Goal: Task Accomplishment & Management: Manage account settings

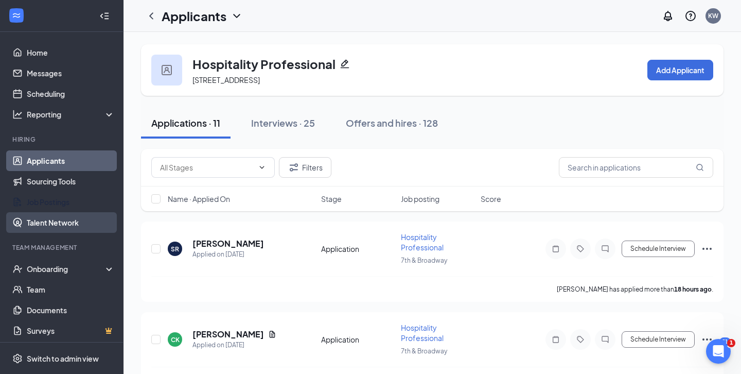
scroll to position [3, 0]
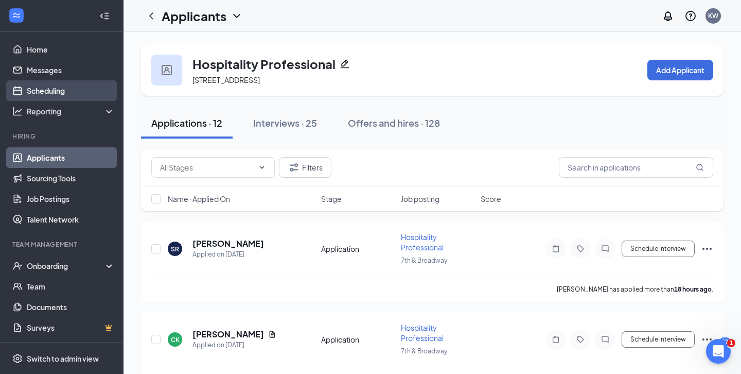
click at [71, 89] on link "Scheduling" at bounding box center [71, 90] width 88 height 21
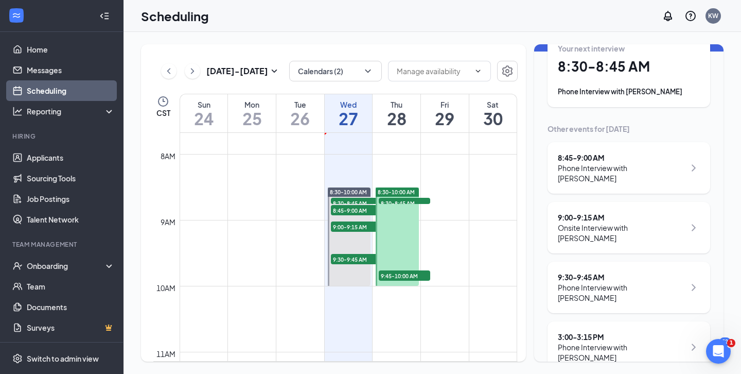
scroll to position [62, 0]
click at [613, 227] on div "9:00 - 9:15 AM Onsite Interview with [PERSON_NAME]" at bounding box center [629, 226] width 163 height 51
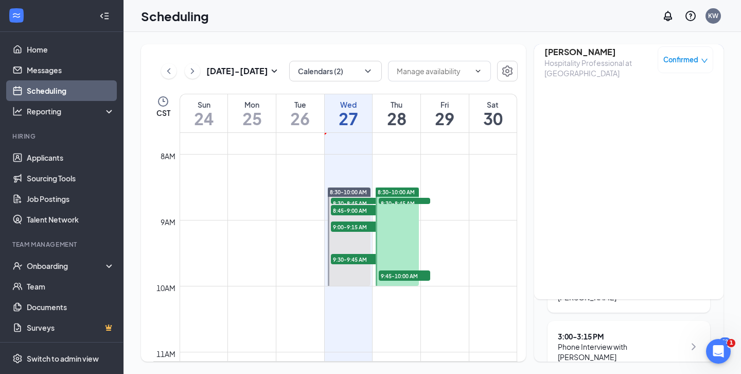
click at [504, 35] on div "[DATE] - [DATE] Calendars (2) CST Sun 24 Mon 25 Tue 26 Wed 27 Thu 28 Fri 29 Sat…" at bounding box center [433, 203] width 618 height 342
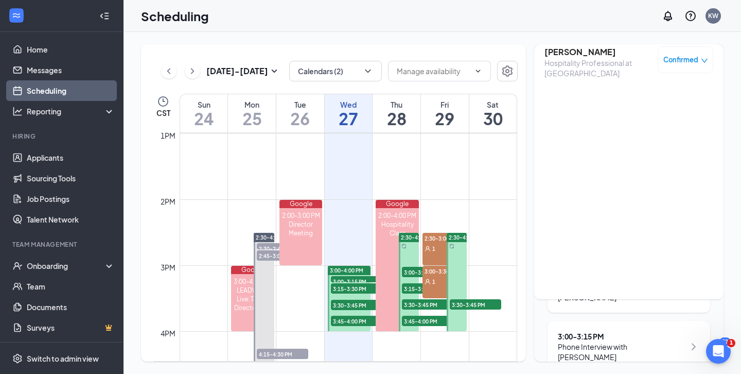
scroll to position [856, 0]
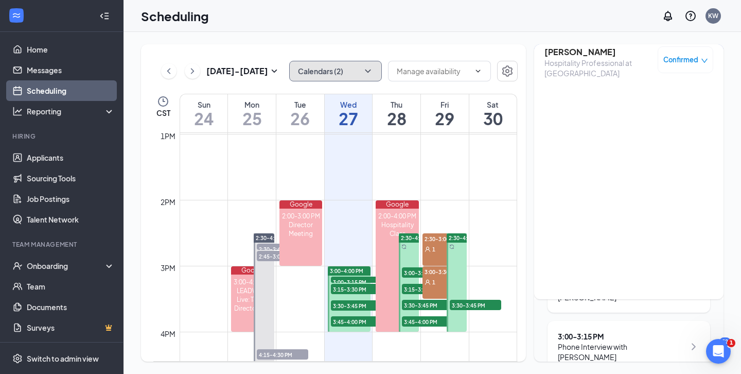
click at [353, 74] on button "Calendars (2)" at bounding box center [335, 71] width 93 height 21
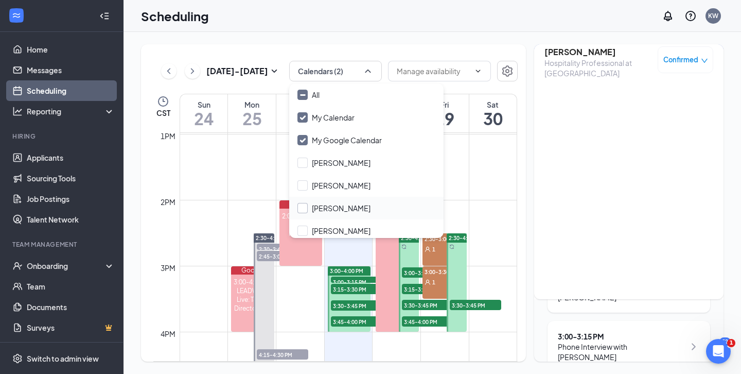
click at [307, 212] on input "[PERSON_NAME]" at bounding box center [334, 208] width 73 height 10
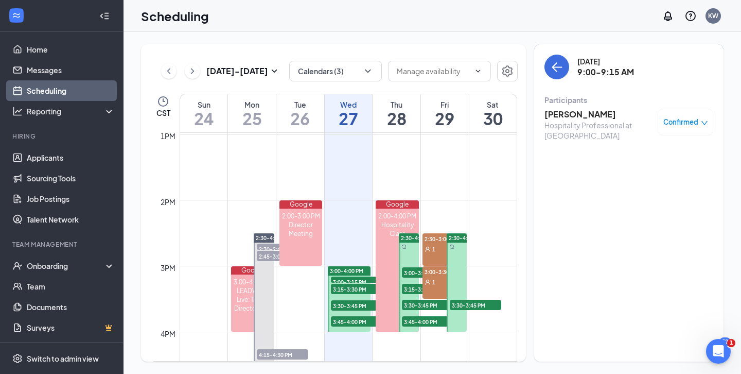
click at [234, 148] on td at bounding box center [349, 142] width 338 height 16
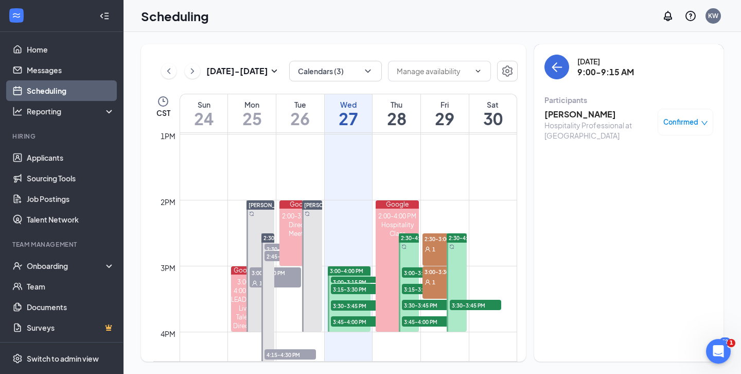
click at [229, 229] on td at bounding box center [349, 224] width 338 height 16
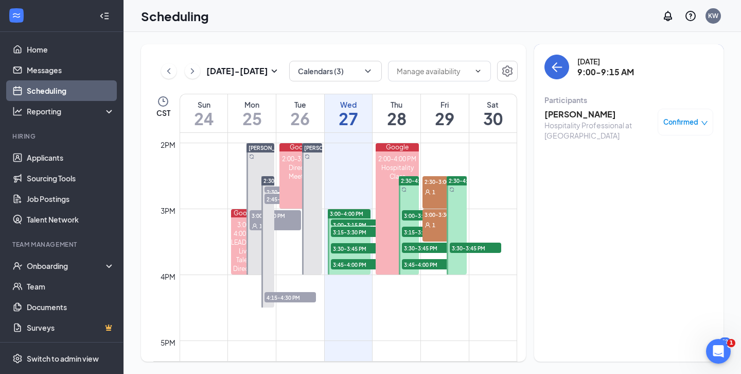
scroll to position [907, 0]
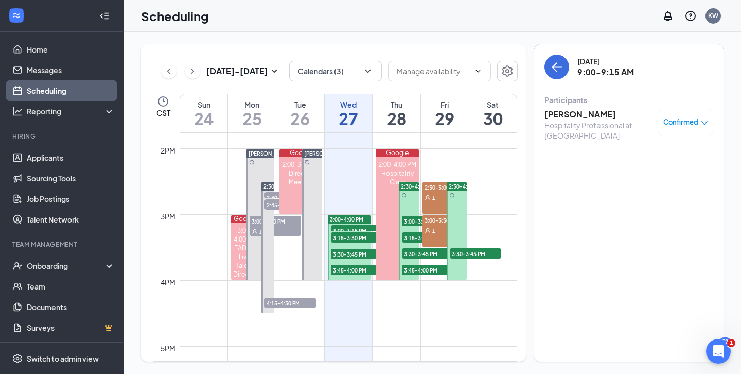
click at [342, 58] on div "[DATE] - [DATE] Calendars (3) CST Sun 24 Mon 25 Tue 26 Wed 27 Thu 28 Fri 29 Sat…" at bounding box center [333, 202] width 385 height 317
click at [342, 68] on button "Calendars (3)" at bounding box center [335, 71] width 93 height 21
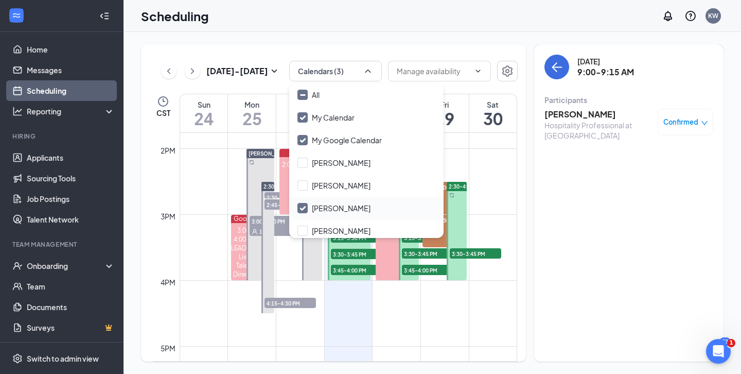
click at [301, 207] on input "[PERSON_NAME]" at bounding box center [334, 208] width 73 height 10
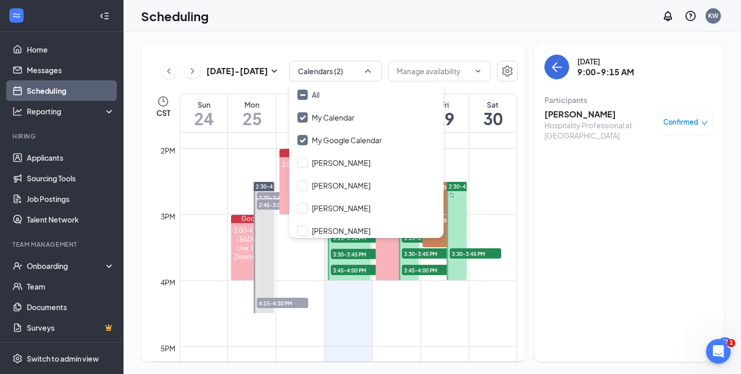
click at [189, 176] on td at bounding box center [349, 173] width 338 height 16
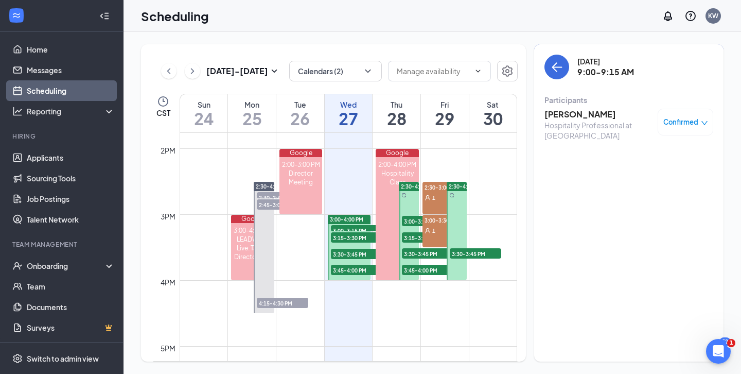
click at [263, 190] on div "2:30-4:30 PM" at bounding box center [264, 186] width 20 height 9
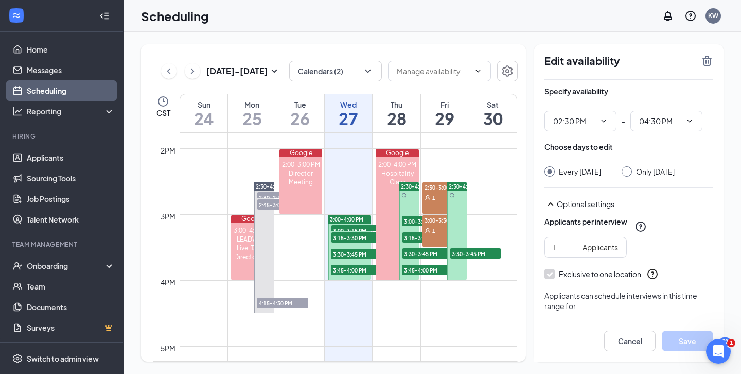
click at [265, 197] on span "2:30-2:45 PM" at bounding box center [282, 197] width 51 height 10
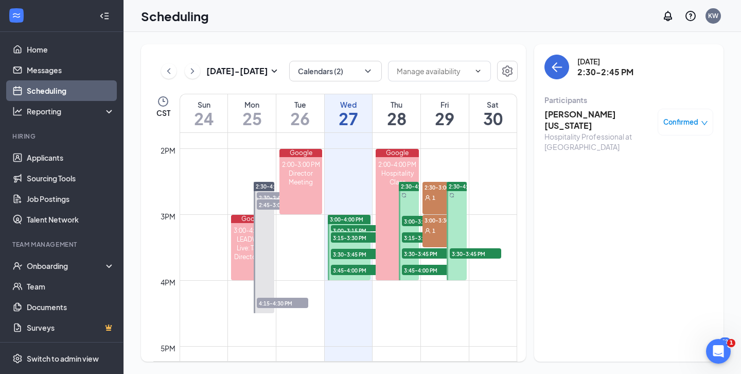
click at [559, 115] on h3 "[PERSON_NAME][US_STATE]" at bounding box center [599, 120] width 108 height 23
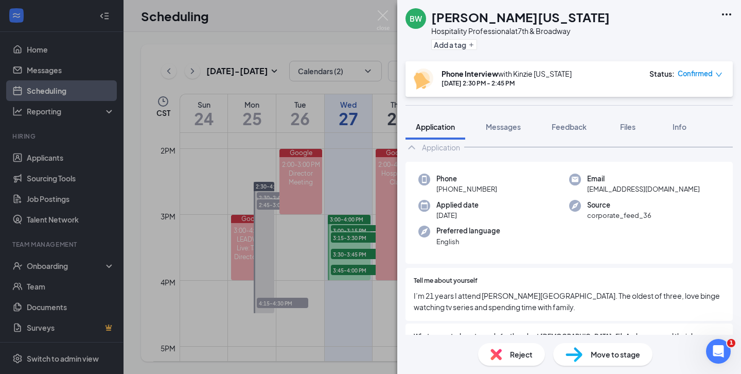
scroll to position [32, 0]
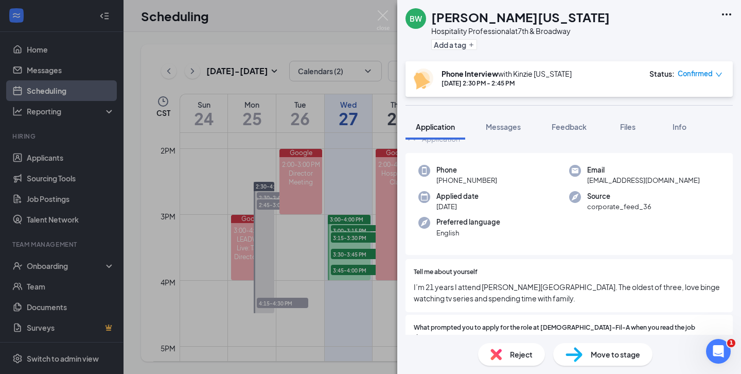
click at [537, 194] on div "Applied date [DATE]" at bounding box center [494, 201] width 151 height 21
drag, startPoint x: 501, startPoint y: 176, endPoint x: 445, endPoint y: 182, distance: 56.9
click at [445, 182] on div "Phone [PHONE_NUMBER]" at bounding box center [494, 175] width 151 height 21
click at [229, 177] on div "BW [PERSON_NAME][US_STATE] Hospitality Professional at [GEOGRAPHIC_DATA] Add a …" at bounding box center [370, 187] width 741 height 374
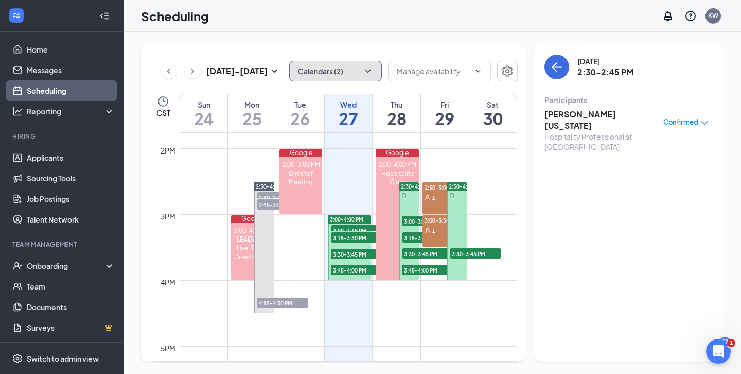
click at [343, 79] on button "Calendars (2)" at bounding box center [335, 71] width 93 height 21
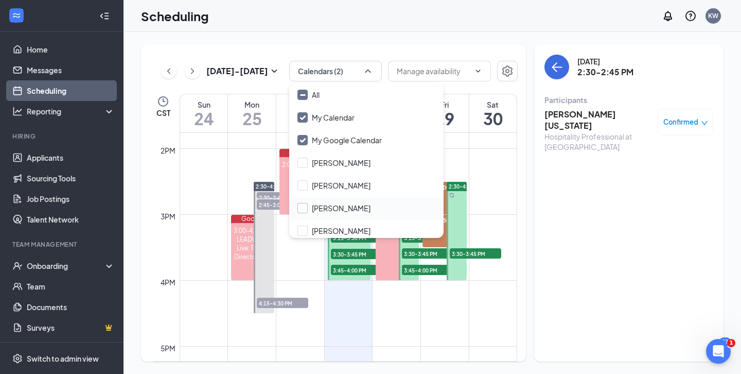
click at [303, 209] on input "[PERSON_NAME]" at bounding box center [334, 208] width 73 height 10
checkbox input "true"
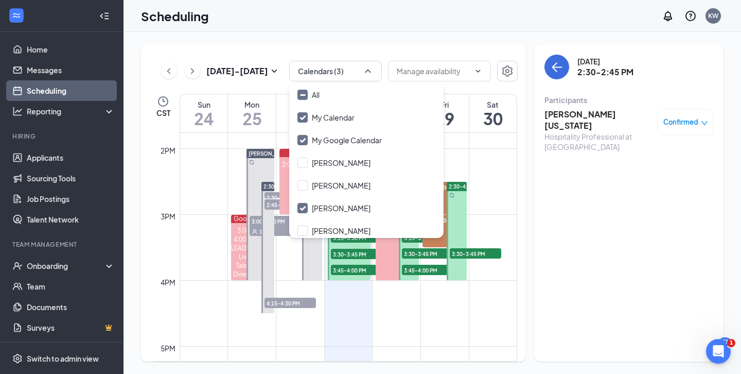
click at [257, 225] on span "3:00-3:30 PM" at bounding box center [275, 221] width 51 height 10
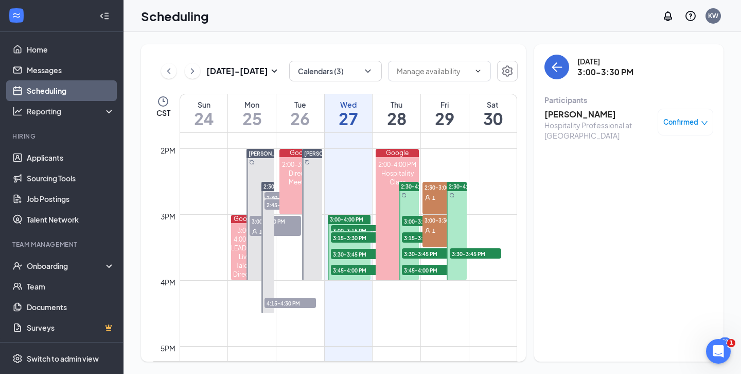
click at [594, 124] on div "Hospitality Professional at [GEOGRAPHIC_DATA]" at bounding box center [599, 130] width 108 height 21
click at [574, 109] on h3 "[PERSON_NAME]" at bounding box center [599, 114] width 108 height 11
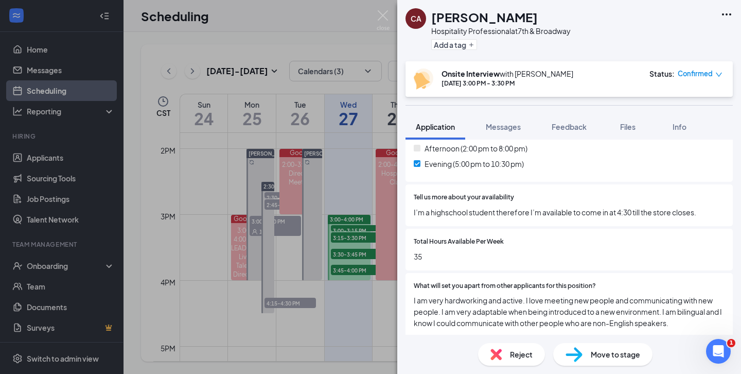
scroll to position [841, 0]
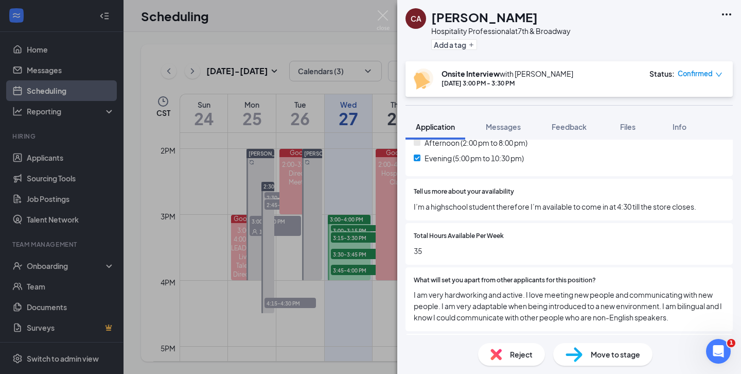
click at [634, 353] on span "Move to stage" at bounding box center [615, 354] width 49 height 11
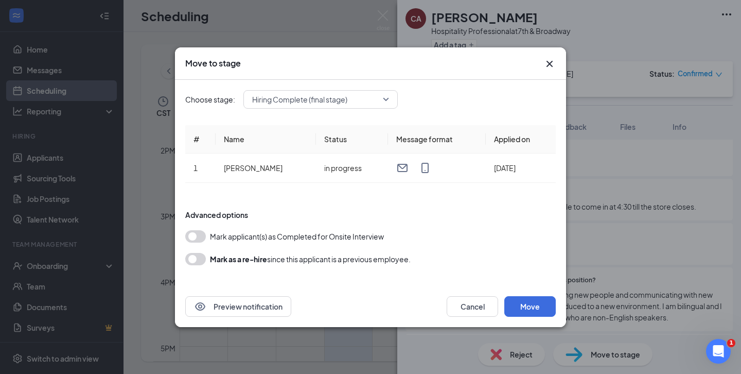
click at [199, 231] on button "button" at bounding box center [195, 236] width 21 height 12
click at [524, 307] on button "Move" at bounding box center [530, 306] width 51 height 21
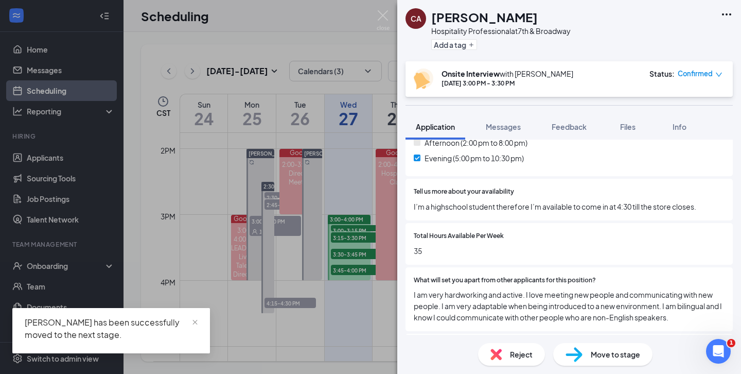
click at [302, 26] on div "CA [PERSON_NAME] Hospitality Professional at [GEOGRAPHIC_DATA] Add a tag Onsite…" at bounding box center [370, 187] width 741 height 374
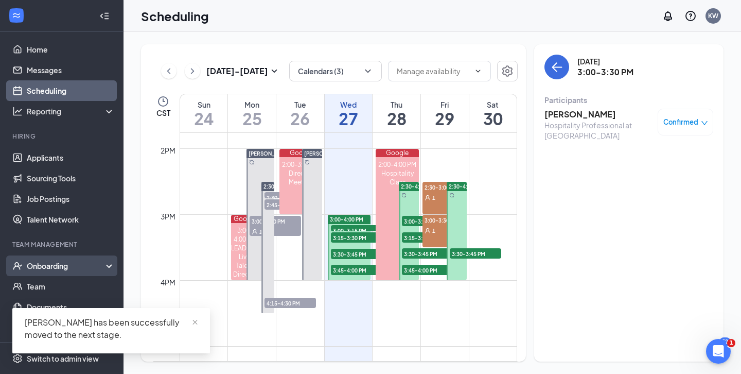
click at [49, 269] on div "Onboarding" at bounding box center [66, 266] width 79 height 10
click at [53, 283] on link "Overview" at bounding box center [71, 286] width 88 height 21
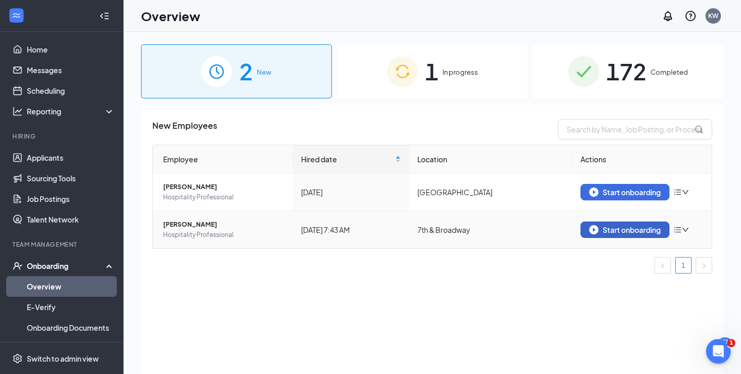
click at [647, 234] on button "Start onboarding" at bounding box center [625, 229] width 89 height 16
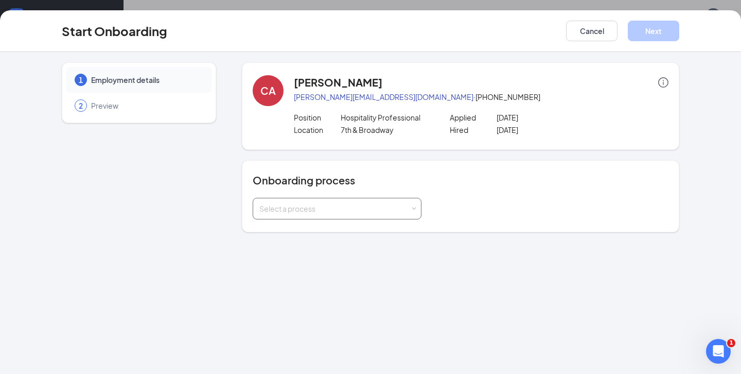
click at [384, 214] on div "Select a process" at bounding box center [336, 208] width 155 height 21
click at [294, 246] on span "04855 - Team Member Onboarding" at bounding box center [315, 248] width 117 height 9
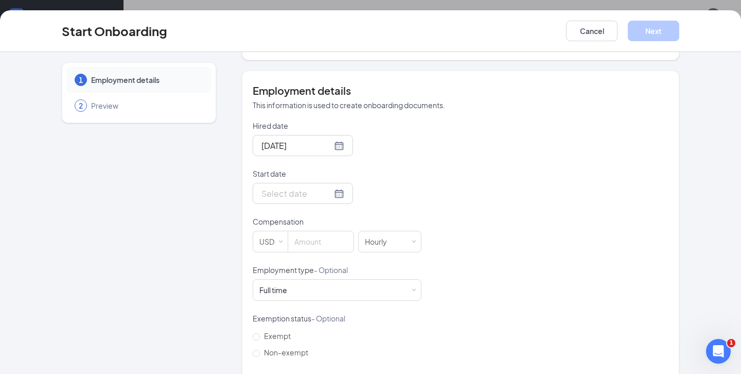
scroll to position [173, 0]
click at [273, 202] on div at bounding box center [303, 192] width 100 height 21
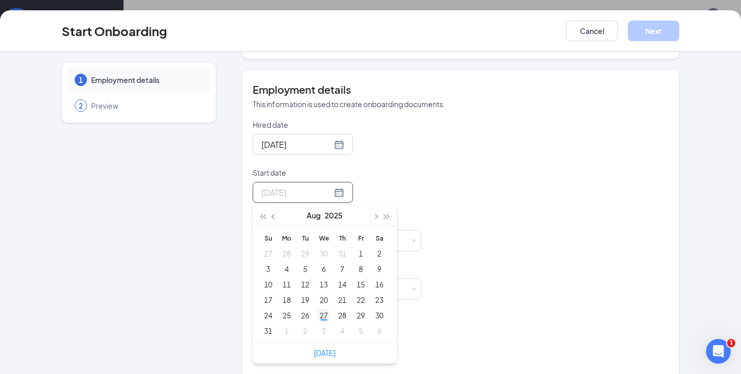
type input "[DATE]"
click at [323, 320] on div "27" at bounding box center [324, 315] width 12 height 12
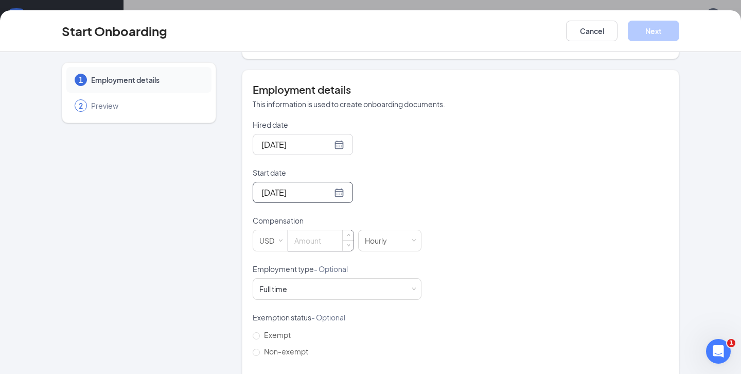
click at [305, 242] on input at bounding box center [320, 240] width 65 height 21
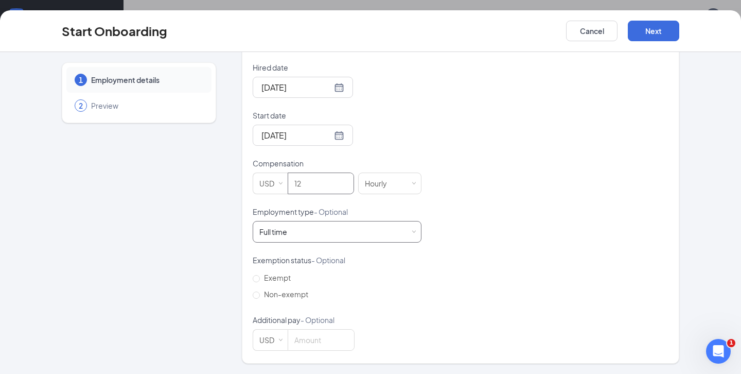
type input "12"
click at [292, 231] on div "Full time Works 30+ hours per week and is reasonably expected to work" at bounding box center [276, 232] width 35 height 10
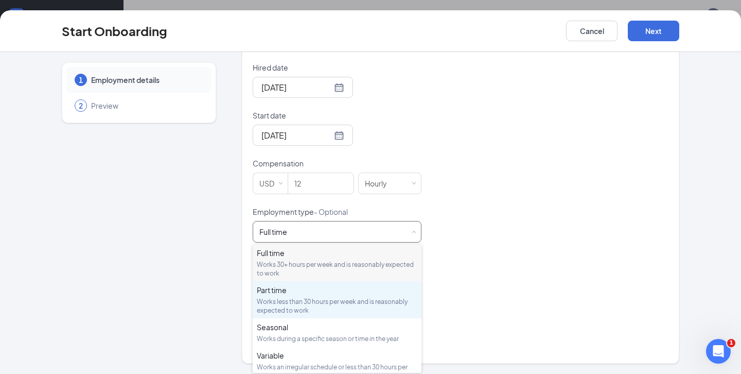
click at [283, 303] on div "Works less than 30 hours per week and is reasonably expected to work" at bounding box center [337, 306] width 161 height 18
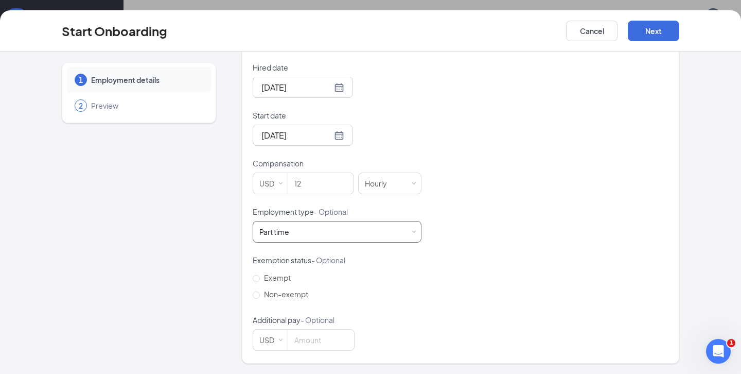
scroll to position [25, 0]
click at [267, 284] on label "Exempt" at bounding box center [283, 277] width 60 height 16
click at [260, 282] on input "Exempt" at bounding box center [256, 278] width 7 height 7
radio input "true"
click at [267, 297] on span "Non-exempt" at bounding box center [286, 293] width 53 height 9
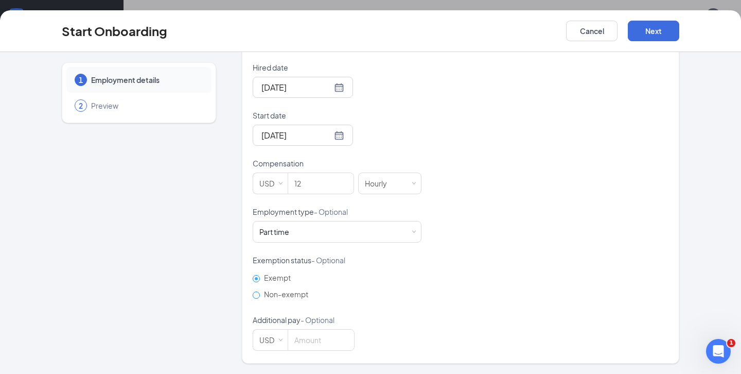
click at [260, 297] on input "Non-exempt" at bounding box center [256, 294] width 7 height 7
radio input "true"
radio input "false"
click at [664, 35] on button "Next" at bounding box center [653, 31] width 51 height 21
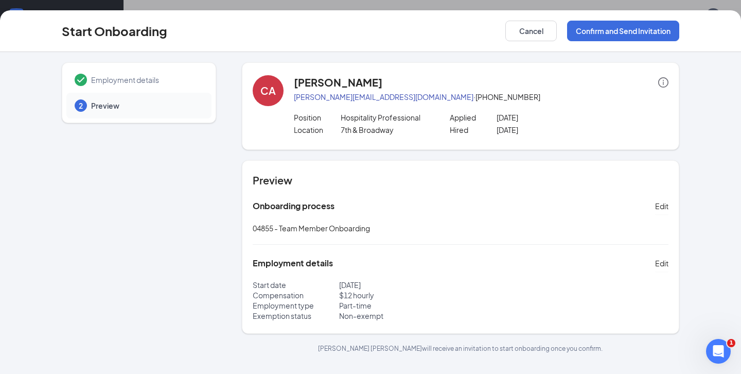
scroll to position [0, 0]
drag, startPoint x: 506, startPoint y: 101, endPoint x: 436, endPoint y: 100, distance: 70.0
click at [436, 100] on p "[PERSON_NAME][EMAIL_ADDRESS][DOMAIN_NAME] · [PHONE_NUMBER]" at bounding box center [481, 97] width 375 height 10
copy p "501) 274-6843"
click at [620, 35] on button "Confirm and Send Invitation" at bounding box center [623, 31] width 112 height 21
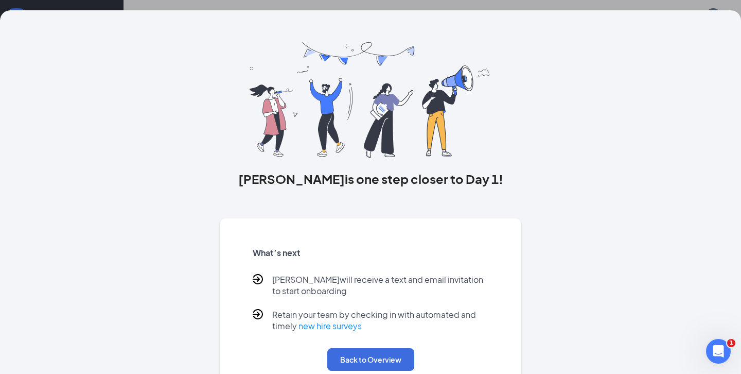
scroll to position [35, 0]
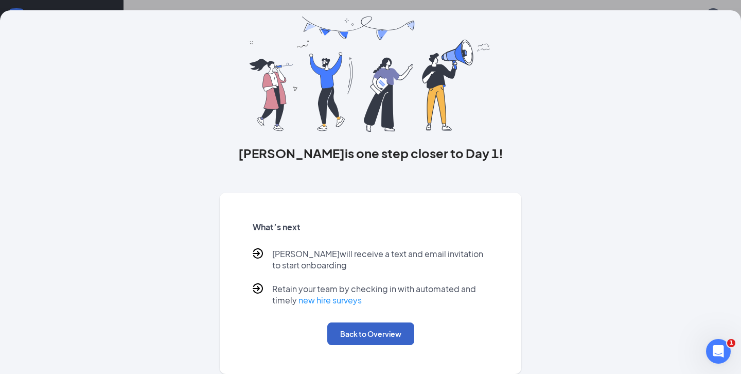
click at [356, 330] on button "Back to Overview" at bounding box center [370, 333] width 87 height 23
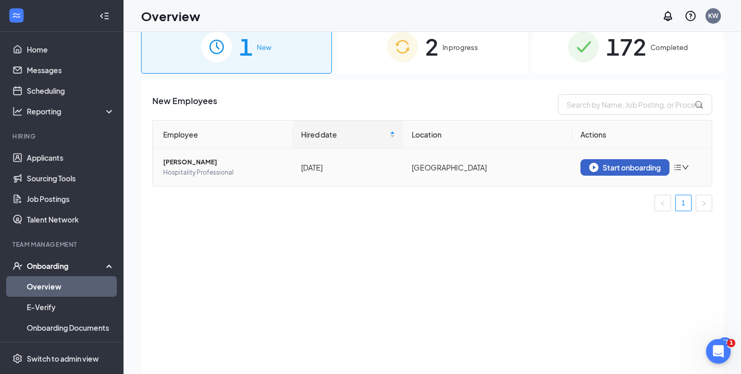
click at [598, 166] on div "Start onboarding" at bounding box center [626, 167] width 72 height 9
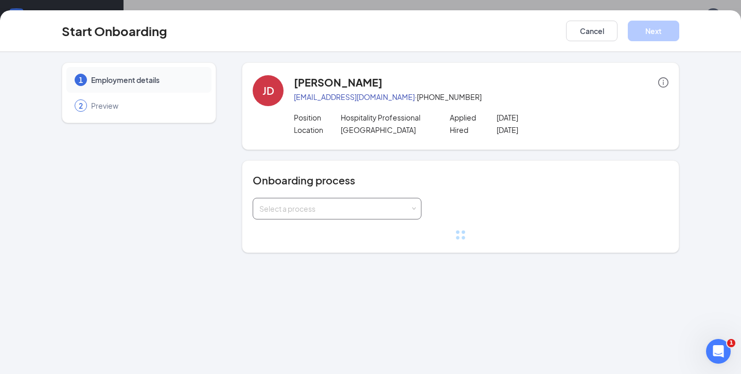
click at [292, 211] on div "Select a process" at bounding box center [334, 208] width 151 height 10
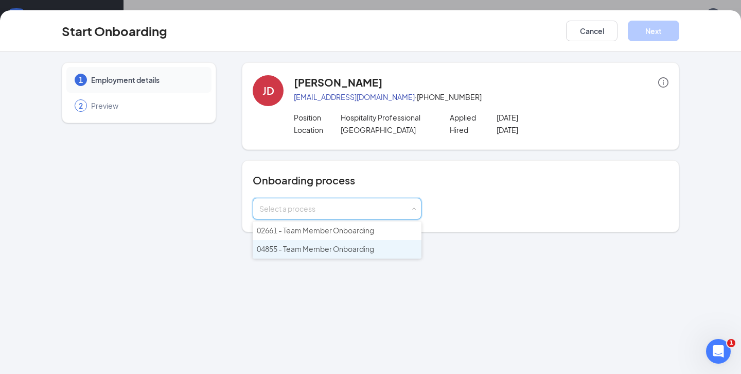
click at [276, 247] on span "04855 - Team Member Onboarding" at bounding box center [315, 248] width 117 height 9
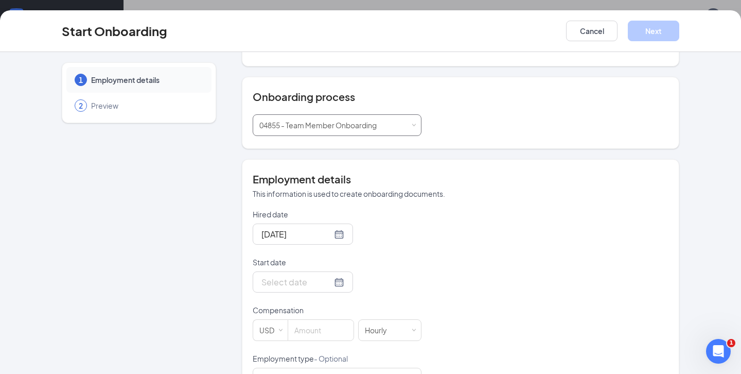
scroll to position [108, 0]
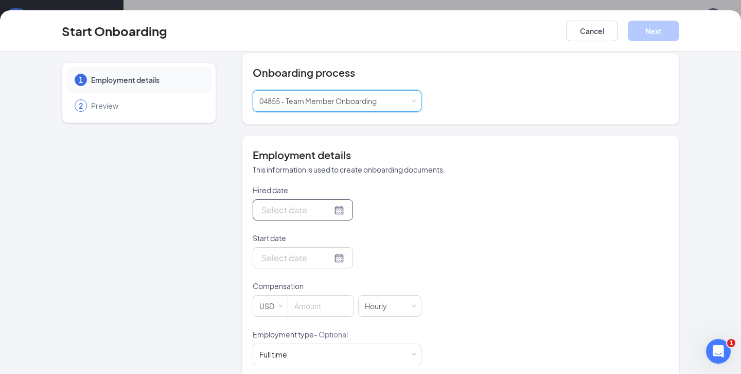
click at [325, 212] on div at bounding box center [303, 209] width 83 height 13
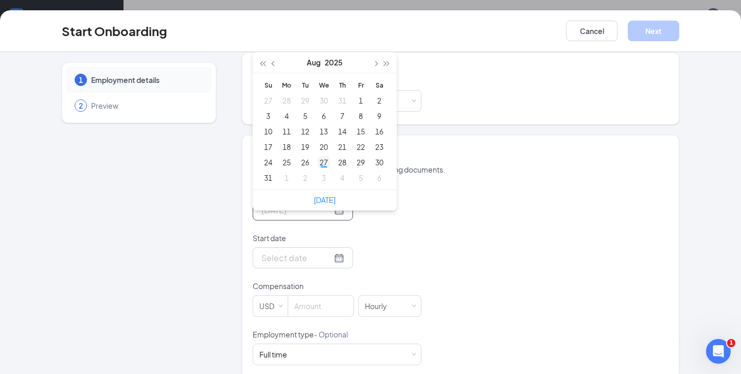
type input "[DATE]"
click at [322, 166] on div "27" at bounding box center [324, 162] width 12 height 12
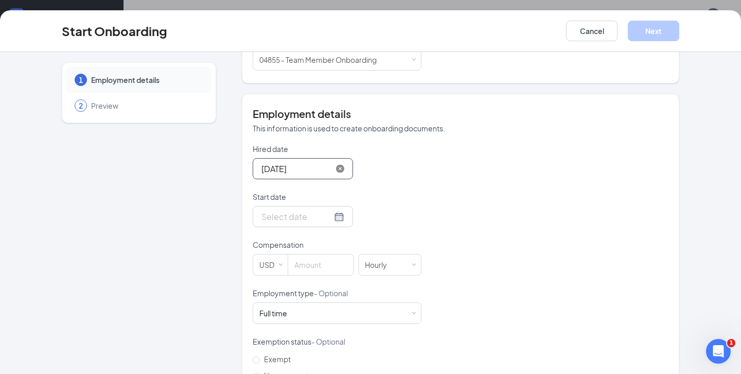
scroll to position [153, 0]
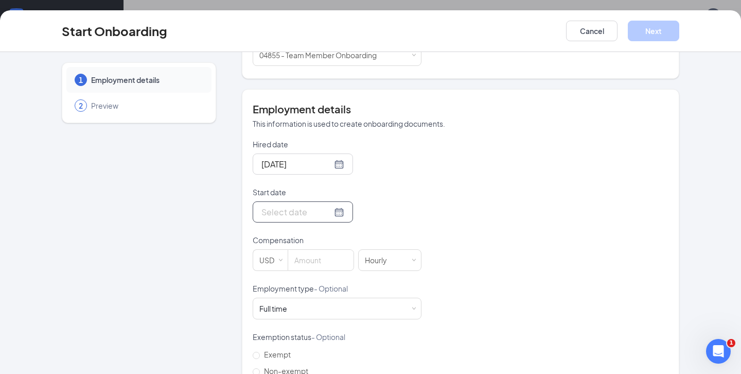
click at [301, 210] on input "Start date" at bounding box center [297, 211] width 71 height 13
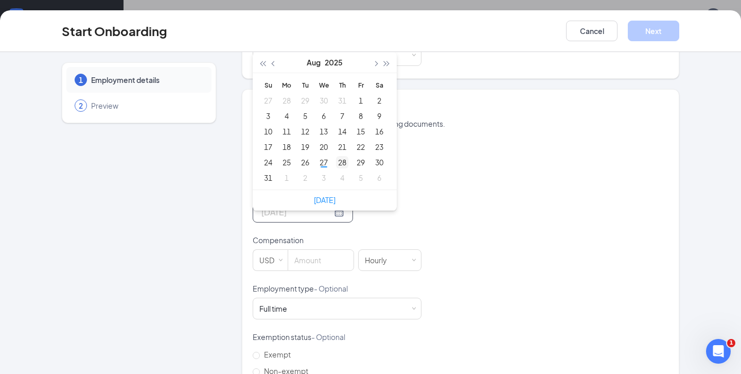
type input "[DATE]"
click at [343, 160] on div "28" at bounding box center [342, 162] width 12 height 12
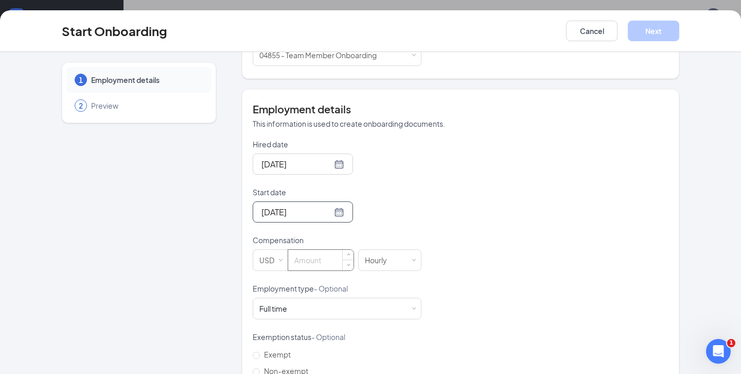
click at [324, 256] on input at bounding box center [320, 260] width 65 height 21
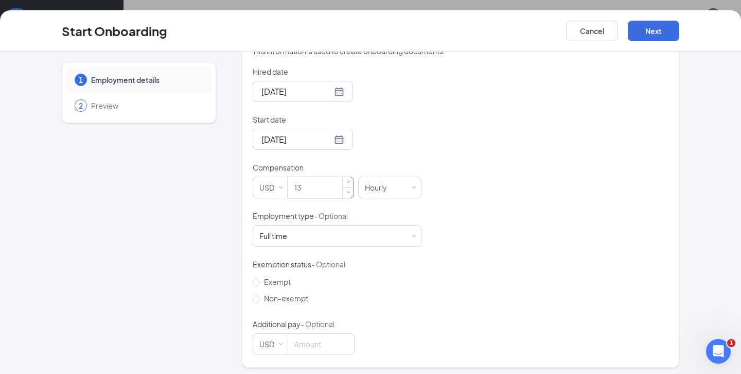
scroll to position [229, 0]
type input "13"
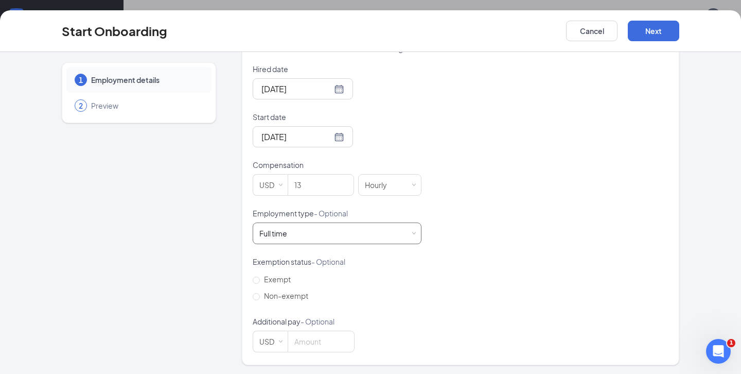
click at [312, 226] on div "Full time Works 30+ hours per week and is reasonably expected to work" at bounding box center [336, 233] width 155 height 21
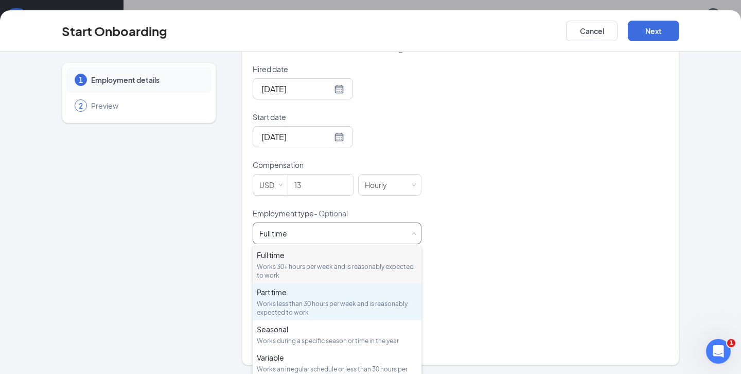
click at [282, 305] on div "Works less than 30 hours per week and is reasonably expected to work" at bounding box center [337, 308] width 161 height 18
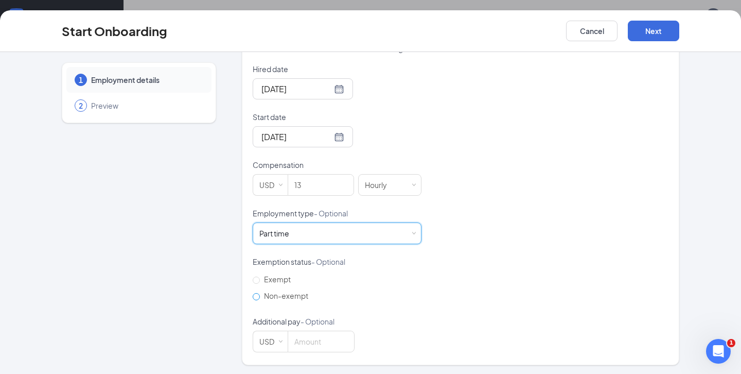
click at [265, 298] on span "Non-exempt" at bounding box center [286, 295] width 53 height 9
click at [260, 298] on input "Non-exempt" at bounding box center [256, 296] width 7 height 7
radio input "true"
click at [646, 34] on button "Next" at bounding box center [653, 31] width 51 height 21
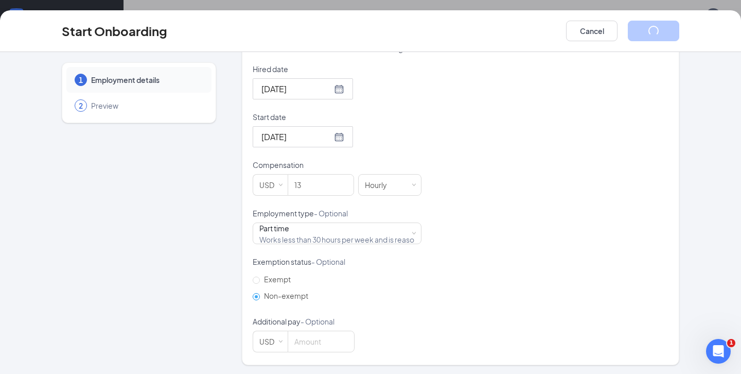
scroll to position [0, 0]
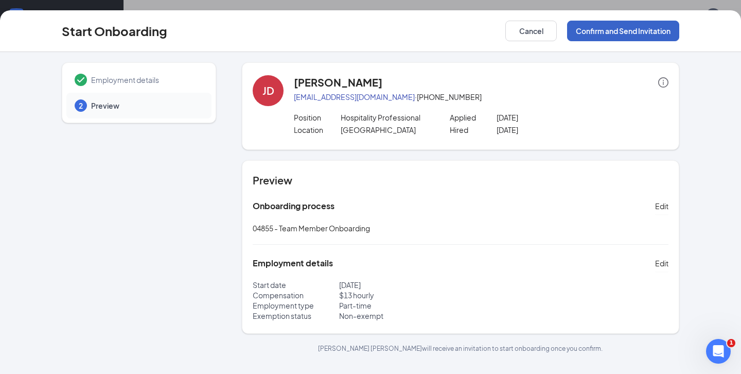
click at [646, 34] on button "Confirm and Send Invitation" at bounding box center [623, 31] width 112 height 21
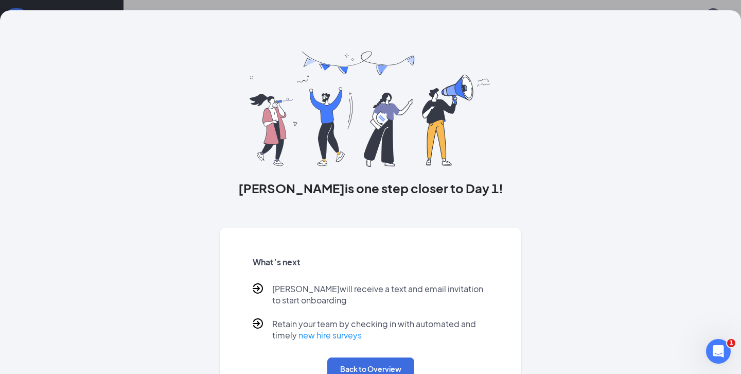
scroll to position [35, 0]
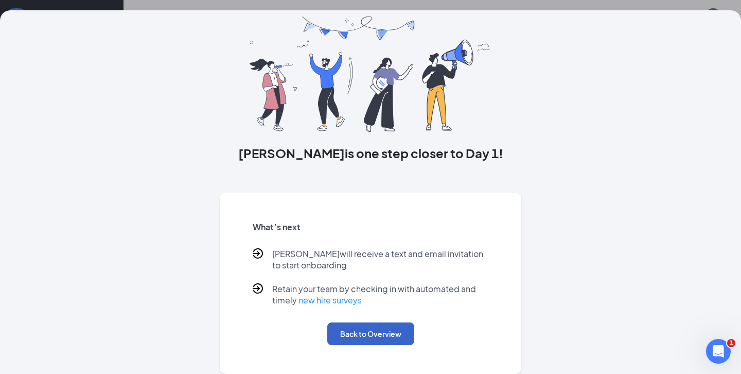
click at [357, 327] on button "Back to Overview" at bounding box center [370, 333] width 87 height 23
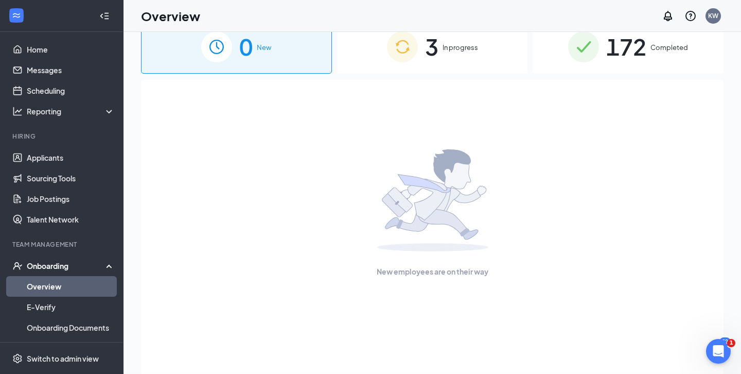
scroll to position [0, 0]
click at [53, 86] on link "Scheduling" at bounding box center [71, 90] width 88 height 21
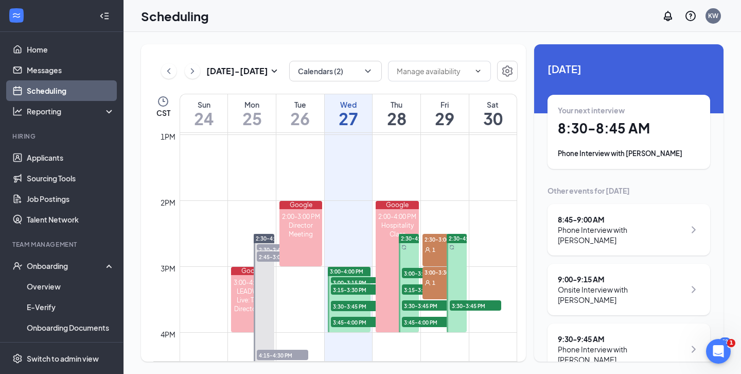
scroll to position [856, 0]
click at [352, 82] on div "[DATE] - [DATE] Calendars (2) CST Sun 24 Mon 25 Tue 26 Wed 27 Thu 28 Fri 29 Sat…" at bounding box center [333, 202] width 385 height 317
click at [344, 72] on button "Calendars (2)" at bounding box center [335, 71] width 93 height 21
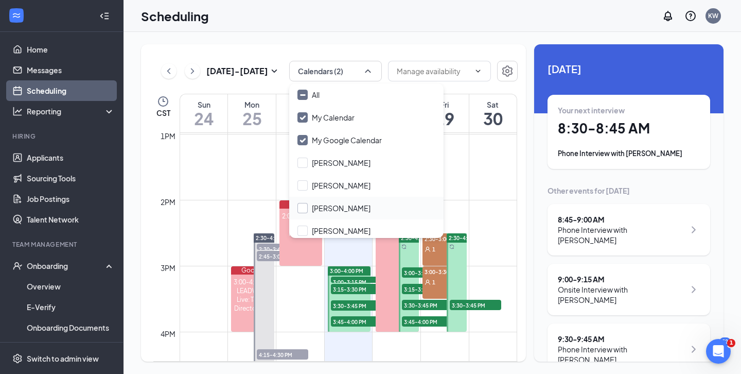
click at [304, 203] on input "[PERSON_NAME]" at bounding box center [334, 208] width 73 height 10
checkbox input "true"
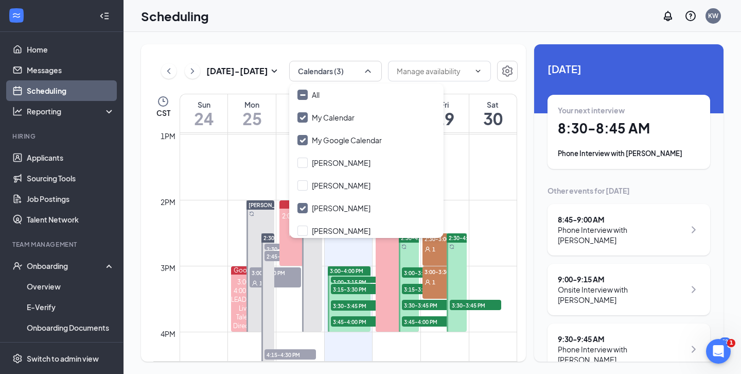
click at [274, 180] on td at bounding box center [349, 175] width 338 height 16
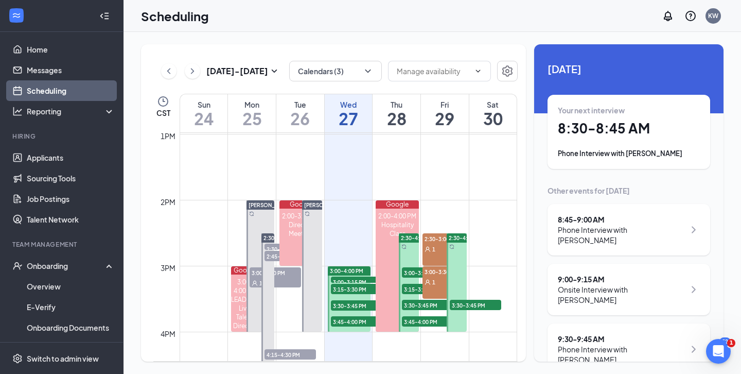
click at [270, 262] on div "2:45-3:00 PM 1" at bounding box center [291, 256] width 54 height 12
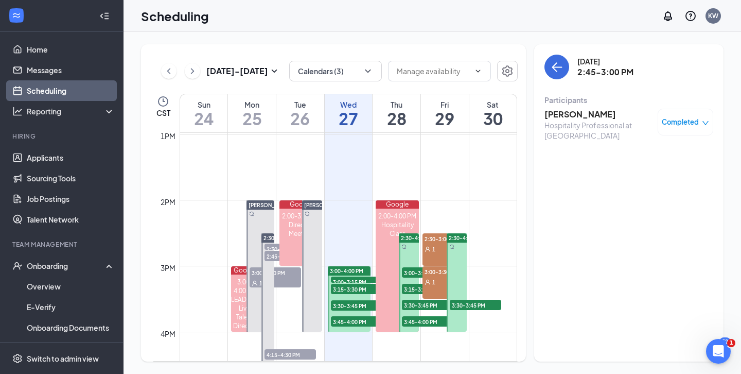
click at [271, 247] on span "2:30-2:45 PM" at bounding box center [290, 249] width 51 height 10
click at [271, 255] on span "2:45-3:00 PM" at bounding box center [290, 256] width 51 height 10
click at [368, 79] on button "Calendars (3)" at bounding box center [335, 71] width 93 height 21
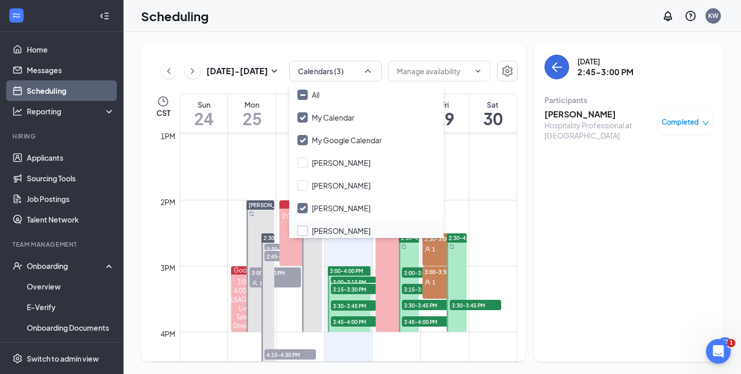
click at [307, 230] on input "[PERSON_NAME]" at bounding box center [334, 231] width 73 height 10
checkbox input "true"
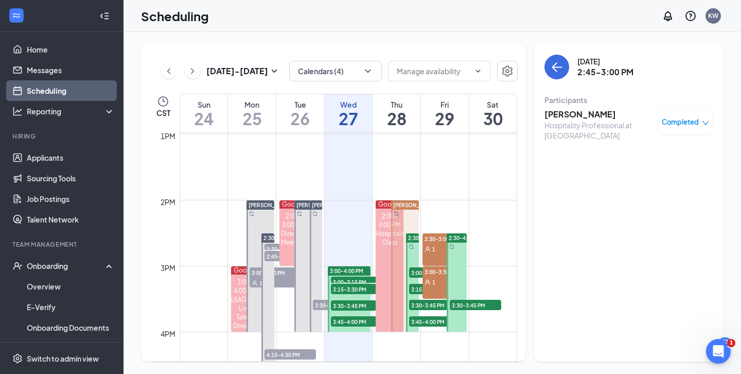
click at [231, 161] on td at bounding box center [349, 158] width 338 height 16
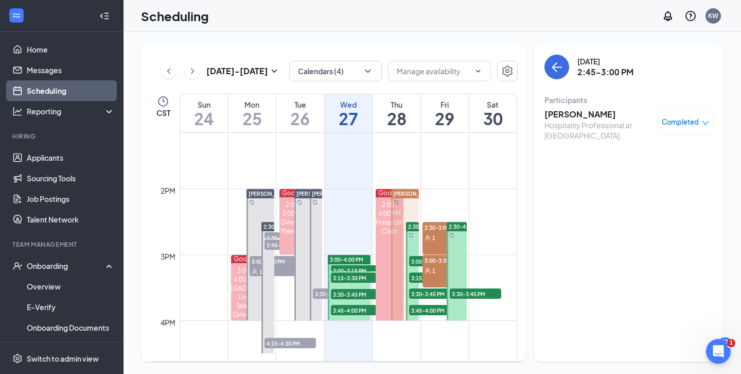
scroll to position [812, 0]
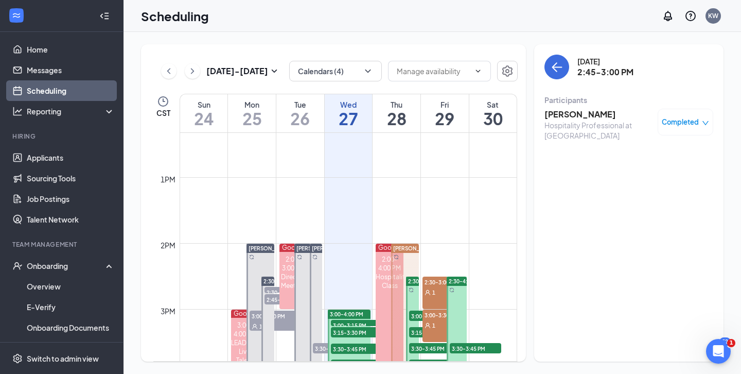
click at [568, 115] on h3 "[PERSON_NAME]" at bounding box center [599, 114] width 108 height 11
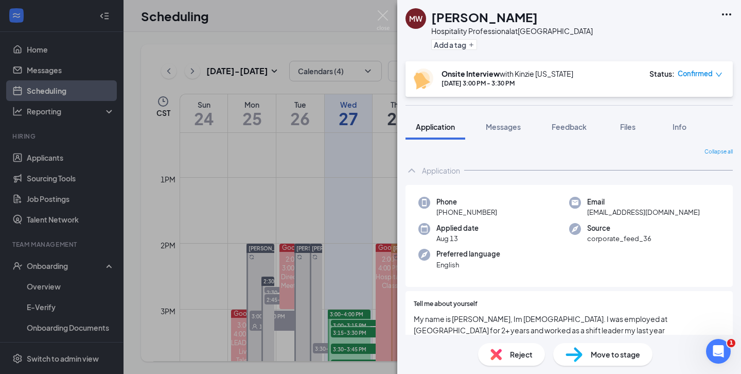
click at [582, 348] on img at bounding box center [574, 354] width 17 height 15
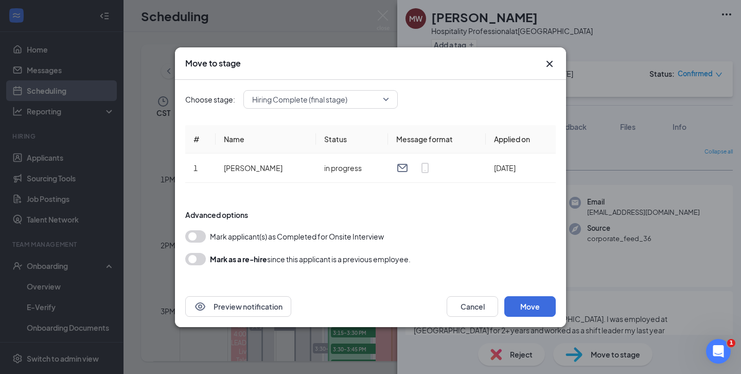
click at [547, 62] on icon "Cross" at bounding box center [550, 64] width 12 height 12
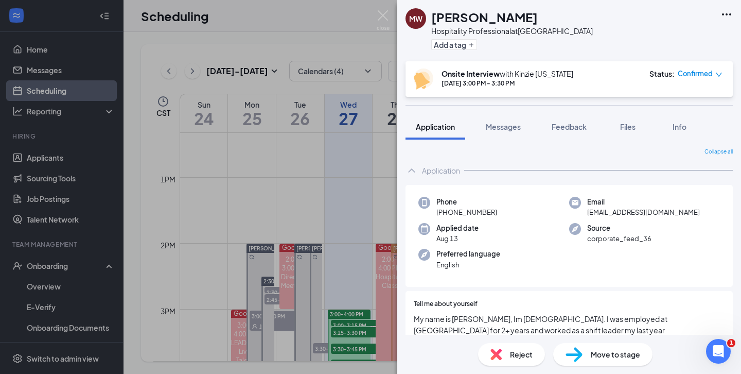
click at [237, 179] on div "MW [PERSON_NAME] Hospitality Professional at [GEOGRAPHIC_DATA] Add a tag Onsite…" at bounding box center [370, 187] width 741 height 374
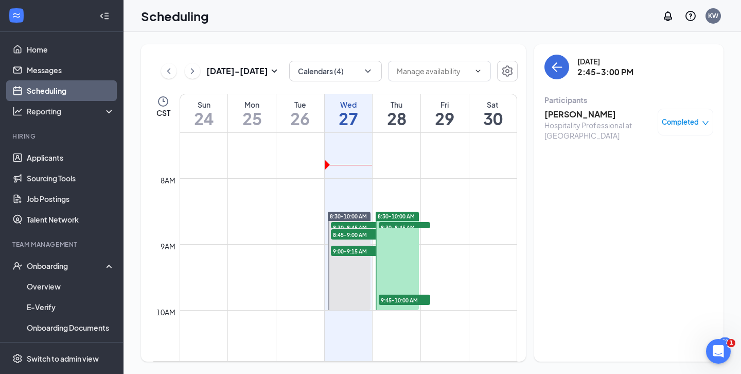
scroll to position [481, 0]
click at [388, 266] on div at bounding box center [397, 262] width 43 height 98
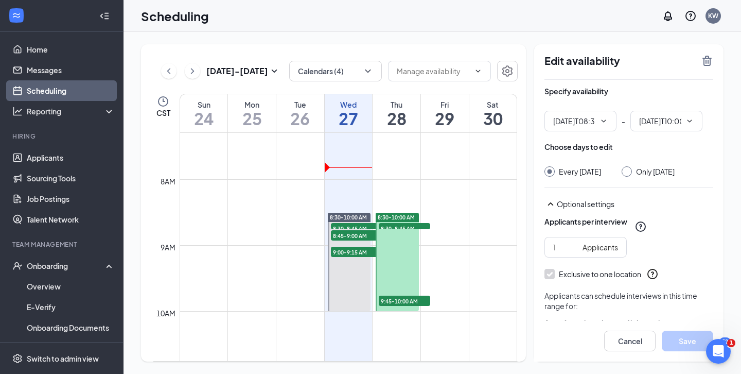
type input "08:30 AM"
type input "10:00 AM"
click at [456, 287] on td at bounding box center [349, 286] width 338 height 16
drag, startPoint x: 406, startPoint y: 260, endPoint x: 406, endPoint y: 289, distance: 29.3
click at [406, 289] on div at bounding box center [397, 262] width 43 height 98
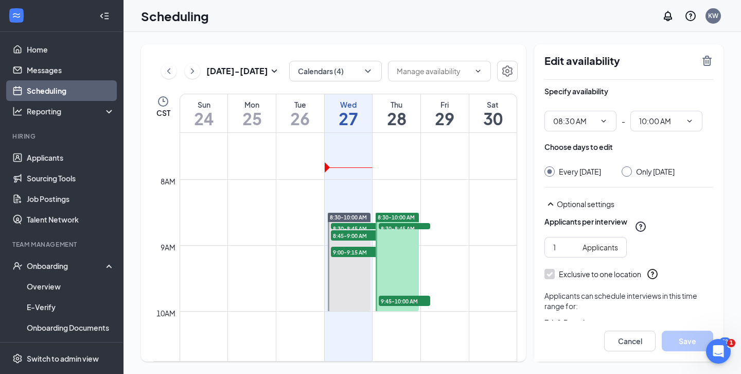
click at [446, 249] on td at bounding box center [349, 253] width 338 height 16
click at [407, 229] on div "8:30-8:45 AM 1" at bounding box center [405, 226] width 54 height 8
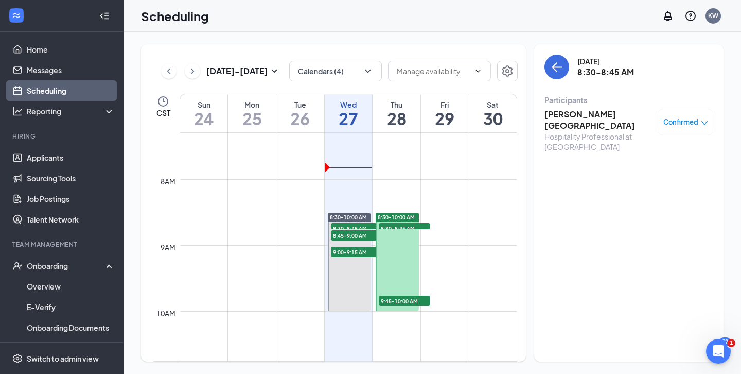
click at [392, 300] on span "9:45-10:00 AM" at bounding box center [404, 301] width 51 height 10
click at [673, 122] on span "Confirmed" at bounding box center [681, 122] width 35 height 10
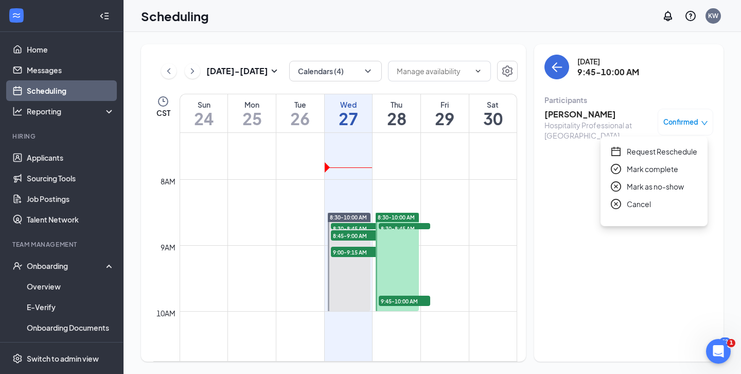
click at [645, 151] on span "Request Reschedule" at bounding box center [662, 151] width 71 height 11
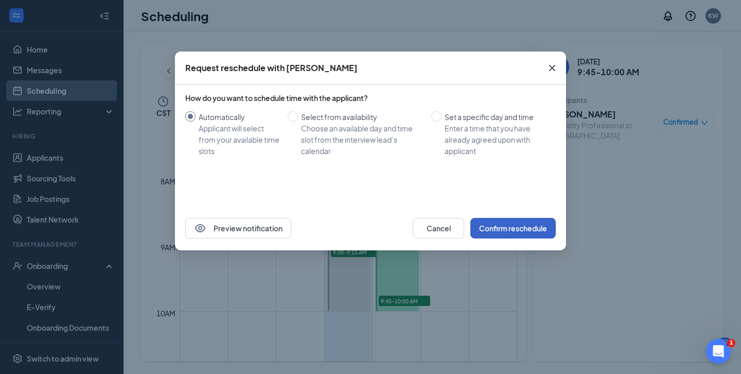
click at [529, 230] on button "Confirm reschedule" at bounding box center [513, 228] width 85 height 21
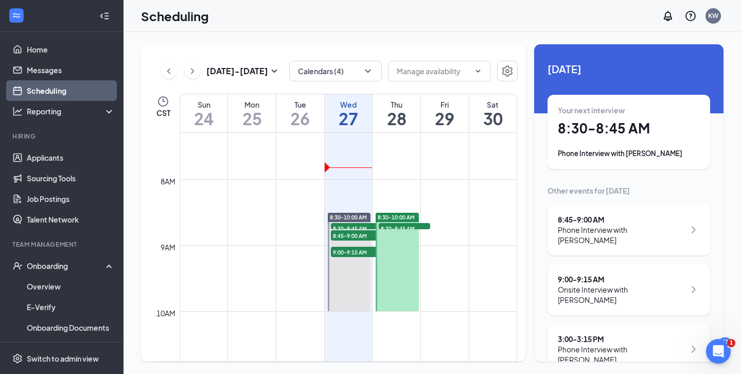
click at [393, 266] on div at bounding box center [397, 262] width 43 height 98
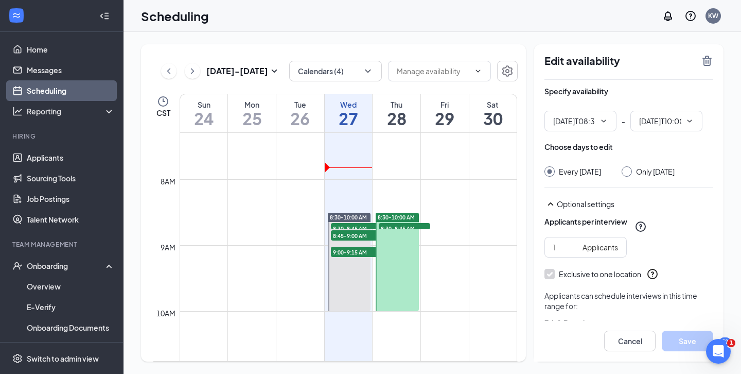
type input "08:30 AM"
click at [686, 118] on icon "ChevronDown" at bounding box center [690, 121] width 8 height 8
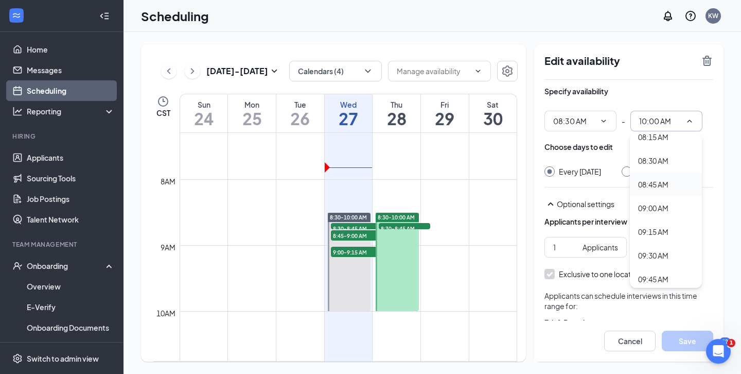
click at [671, 186] on div "08:45 AM" at bounding box center [666, 184] width 56 height 11
type input "08:45 AM"
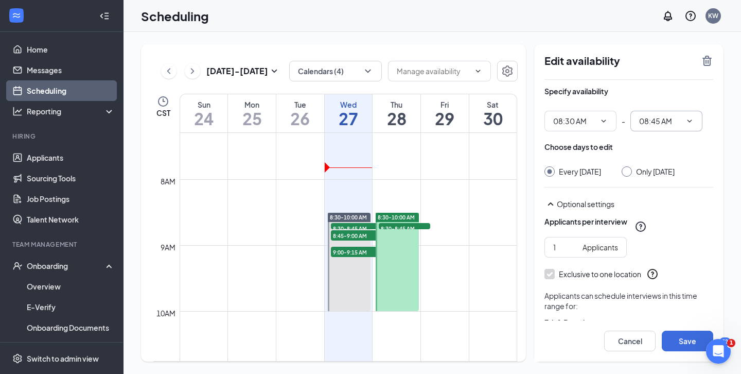
click at [639, 175] on div "Only [DATE]" at bounding box center [648, 171] width 53 height 10
click at [632, 174] on div at bounding box center [627, 171] width 10 height 10
click at [629, 171] on input "Only [DATE]" at bounding box center [625, 169] width 7 height 7
radio input "true"
radio input "false"
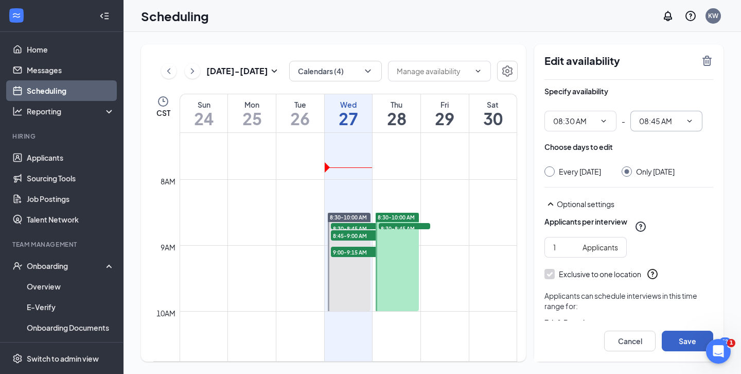
click at [689, 336] on button "Save" at bounding box center [687, 341] width 51 height 21
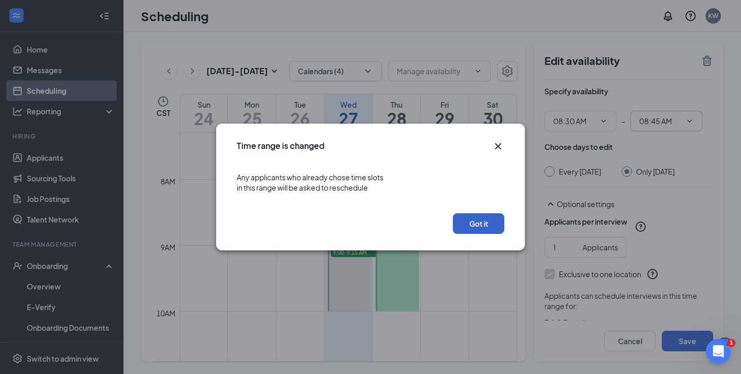
click at [487, 222] on button "Got it" at bounding box center [478, 223] width 51 height 21
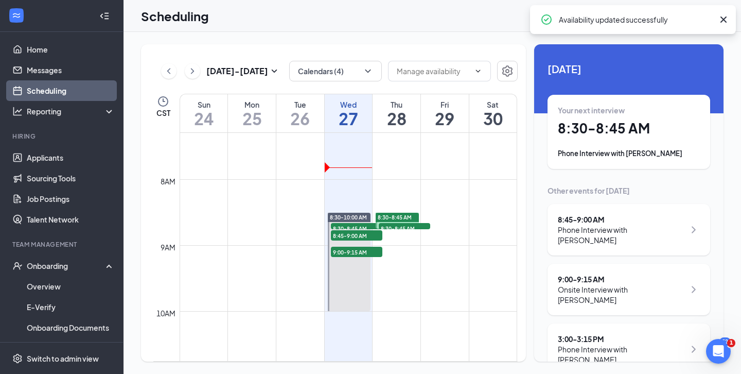
click at [487, 222] on td at bounding box center [349, 220] width 338 height 16
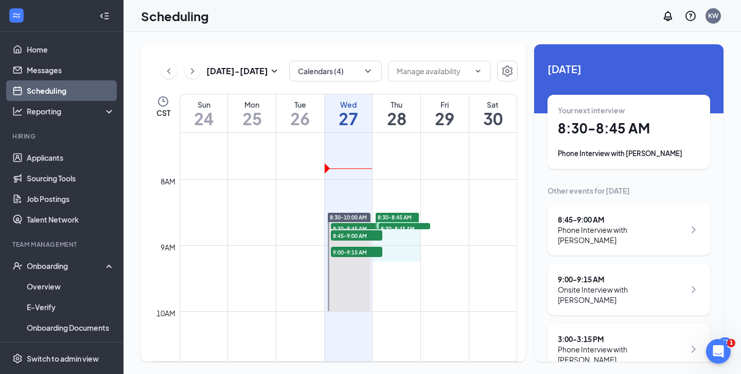
drag, startPoint x: 404, startPoint y: 237, endPoint x: 406, endPoint y: 254, distance: 16.6
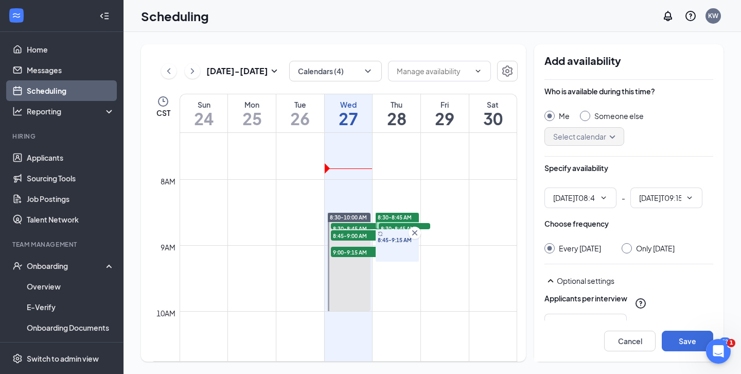
type input "08:45 AM"
type input "09:15 AM"
click at [625, 337] on button "Cancel" at bounding box center [629, 341] width 51 height 21
